Goal: Navigation & Orientation: Find specific page/section

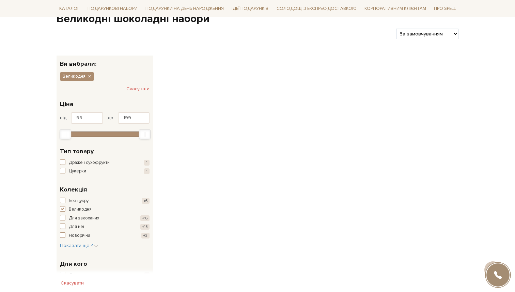
scroll to position [73, 0]
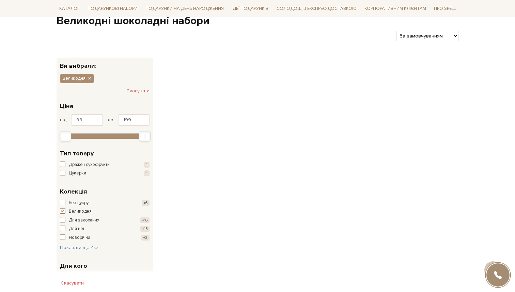
click at [83, 210] on span "Великодня" at bounding box center [80, 211] width 23 height 7
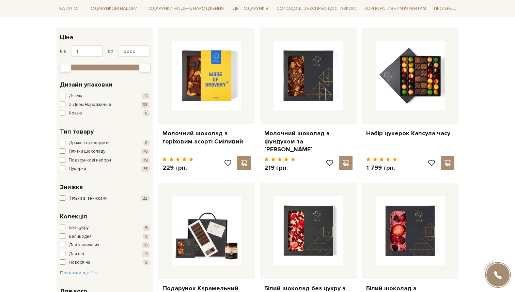
scroll to position [121, 0]
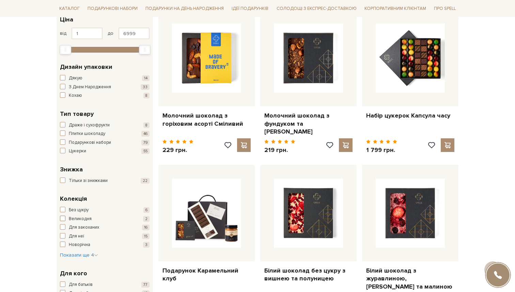
click at [86, 219] on span "Великодня" at bounding box center [80, 219] width 23 height 7
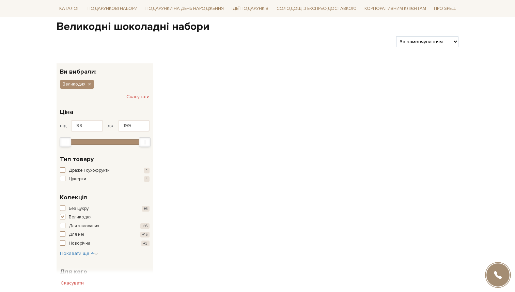
scroll to position [73, 0]
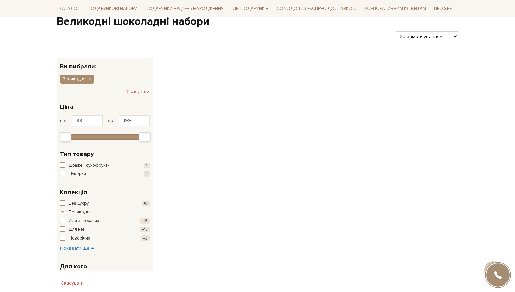
click at [86, 214] on span "Великодня" at bounding box center [80, 212] width 23 height 7
